Goal: Task Accomplishment & Management: Use online tool/utility

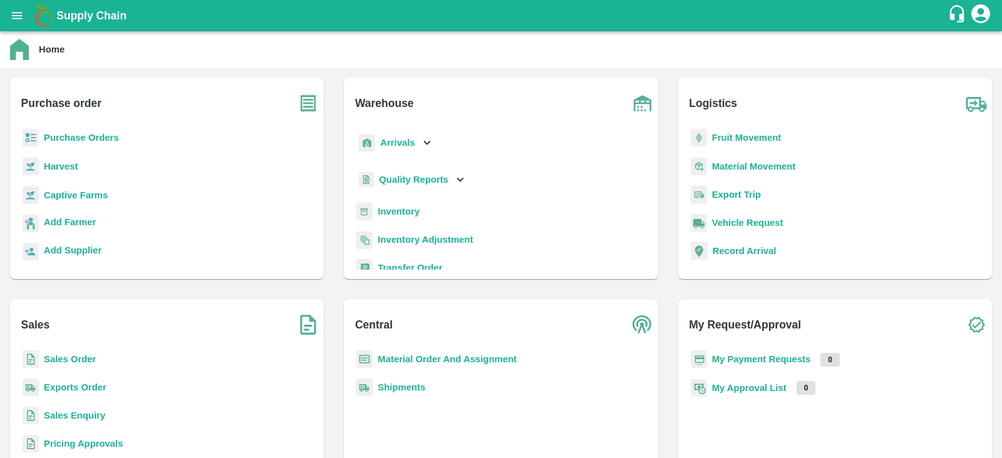
click at [402, 211] on b "Inventory" at bounding box center [398, 212] width 42 height 10
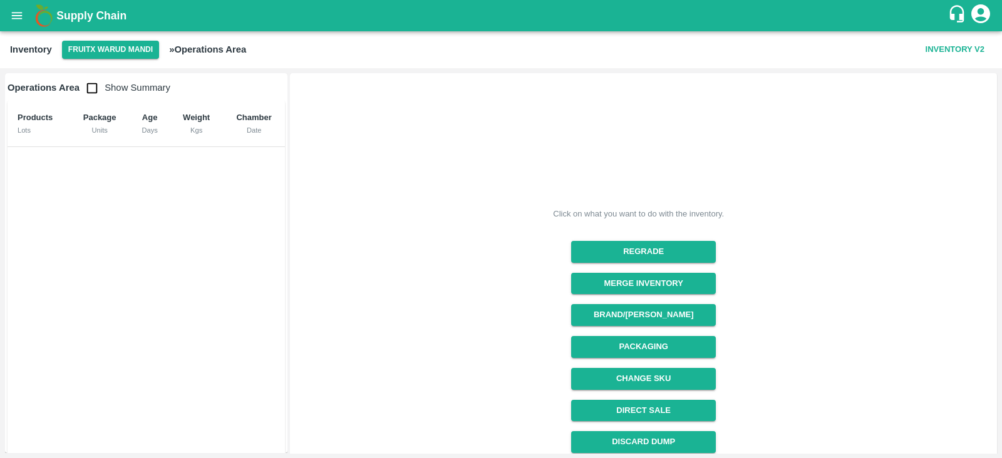
scroll to position [133, 0]
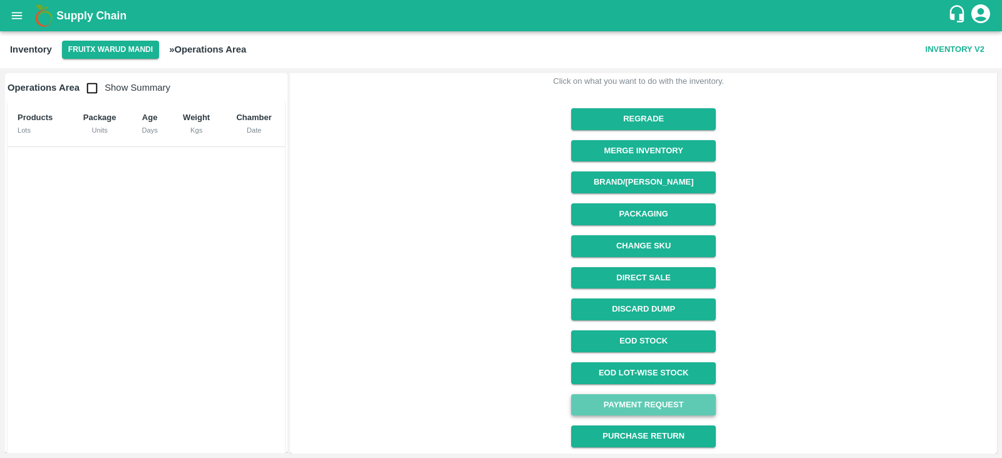
click at [650, 401] on link "Payment Request" at bounding box center [643, 405] width 145 height 22
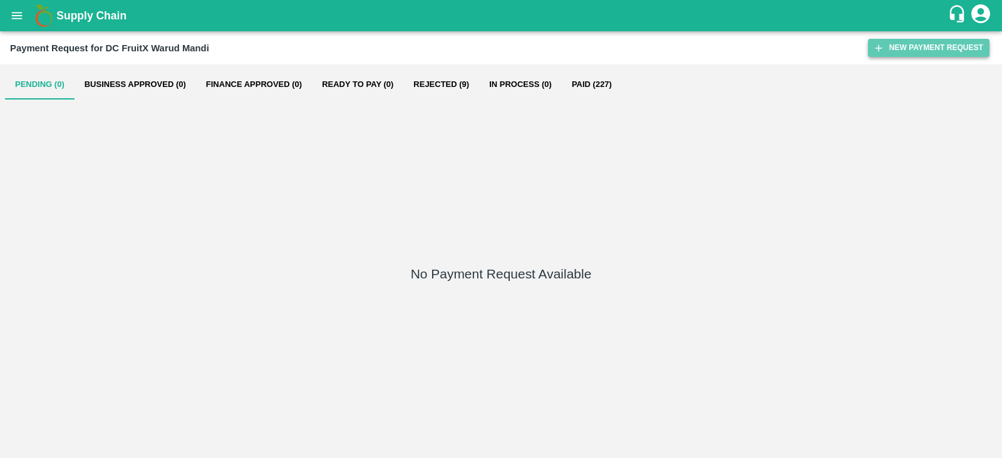
click at [883, 40] on button "New Payment Request" at bounding box center [928, 48] width 121 height 18
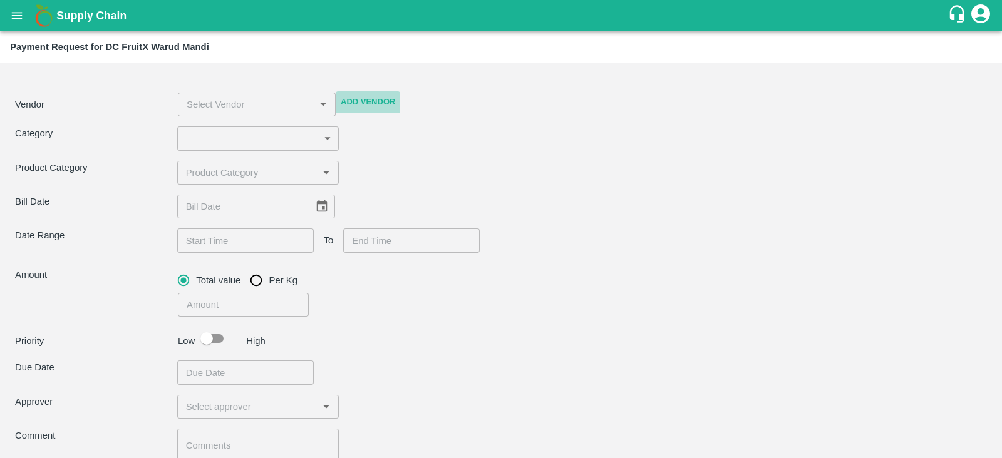
click at [367, 106] on button "Add Vendor" at bounding box center [368, 102] width 64 height 22
